Goal: Information Seeking & Learning: Understand process/instructions

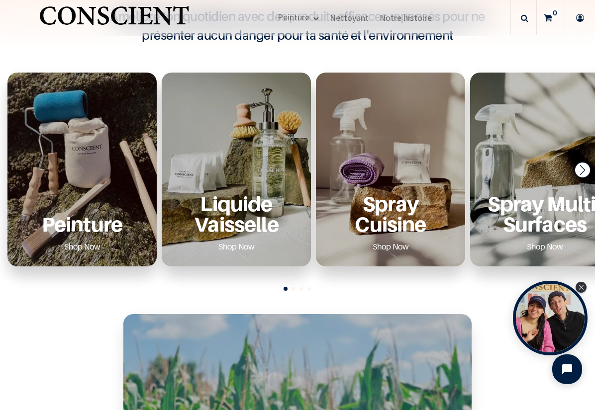
scroll to position [282, 0]
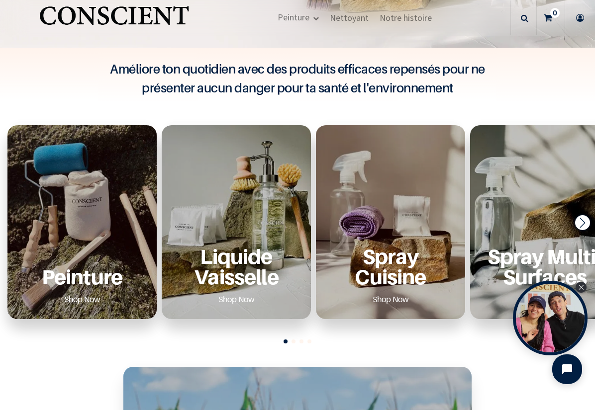
click at [74, 203] on div "Peinture Shop Now" at bounding box center [81, 222] width 149 height 194
click at [81, 277] on p "Peinture" at bounding box center [81, 277] width 125 height 20
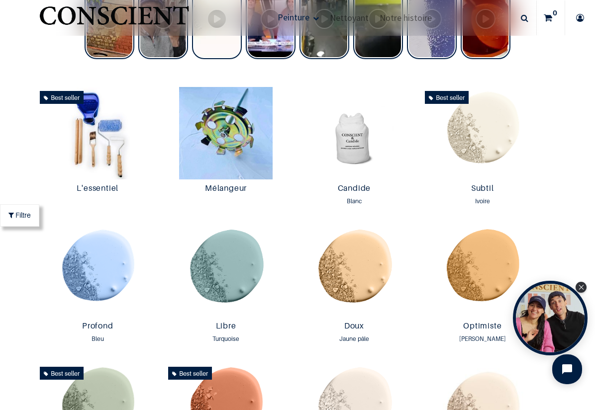
scroll to position [438, 0]
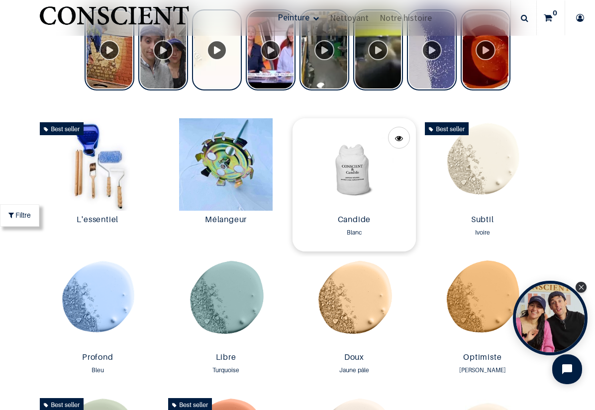
click at [357, 157] on img at bounding box center [353, 164] width 123 height 92
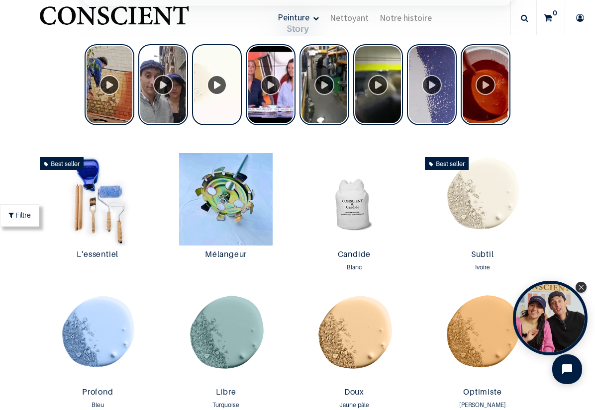
scroll to position [27, 0]
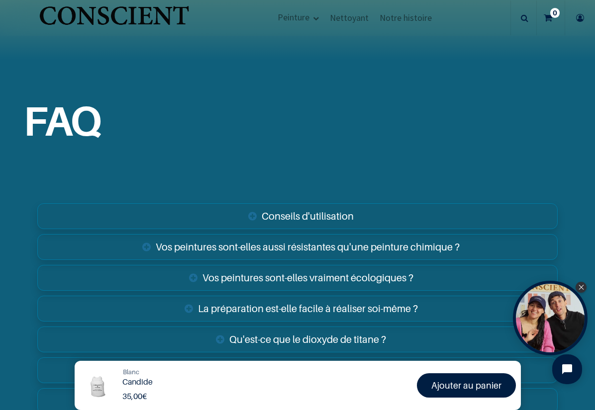
scroll to position [1455, 0]
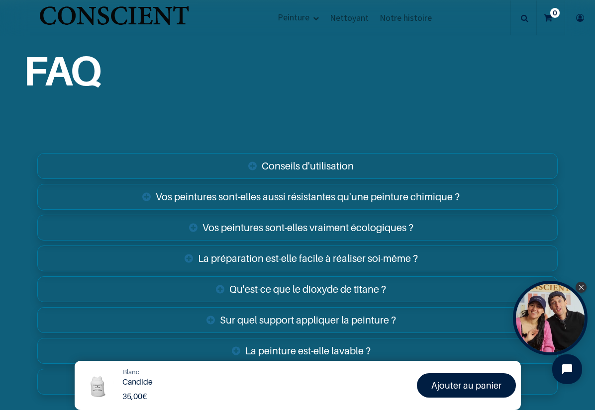
click at [252, 154] on link "Conseils d'utilisation" at bounding box center [297, 166] width 520 height 26
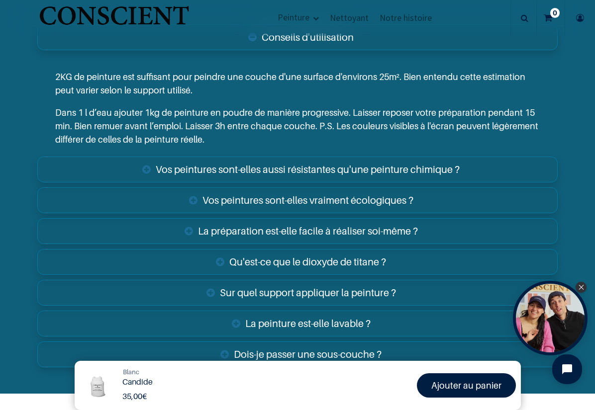
scroll to position [1592, 0]
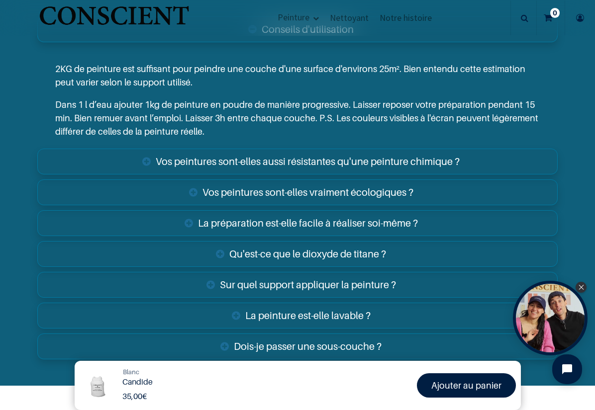
click at [214, 272] on link "Sur quel support appliquer la peinture ?" at bounding box center [297, 285] width 520 height 26
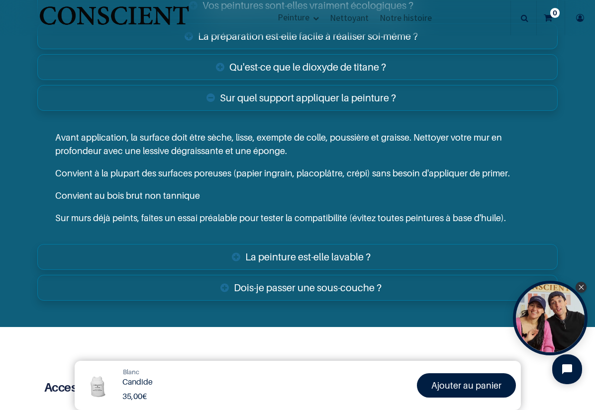
scroll to position [1779, 0]
click at [300, 247] on link "La peinture est-elle lavable ?" at bounding box center [297, 257] width 520 height 26
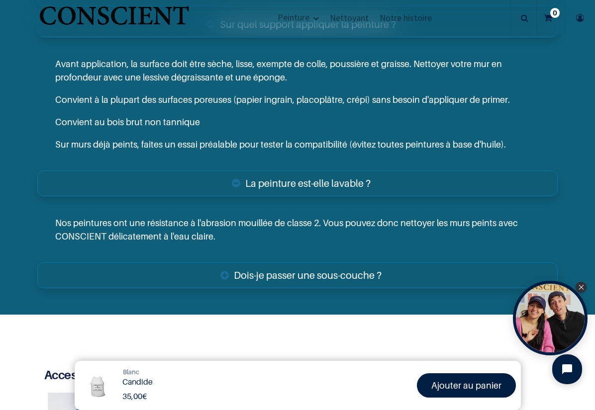
scroll to position [1858, 0]
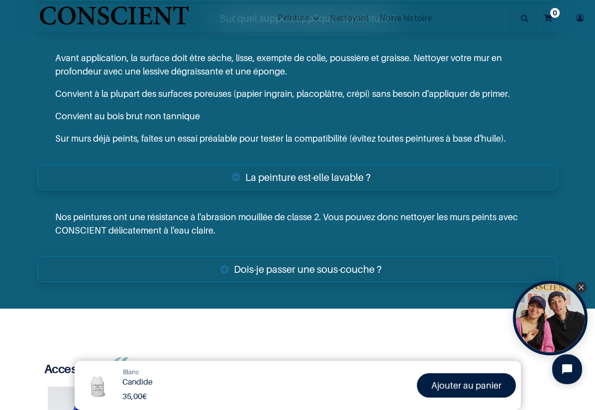
click at [240, 259] on link "Dois-je passer une sous-couche ?" at bounding box center [297, 270] width 520 height 26
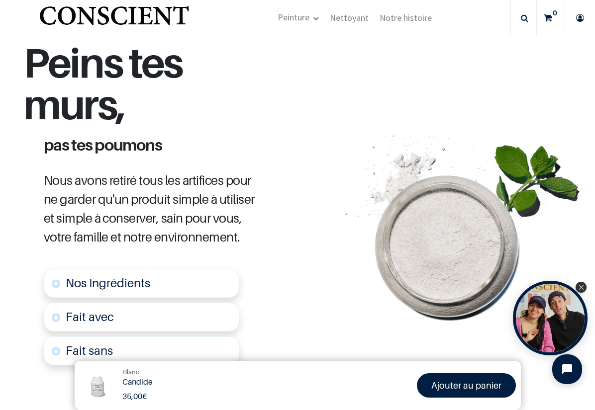
scroll to position [391, 0]
